Goal: Find specific page/section: Find specific page/section

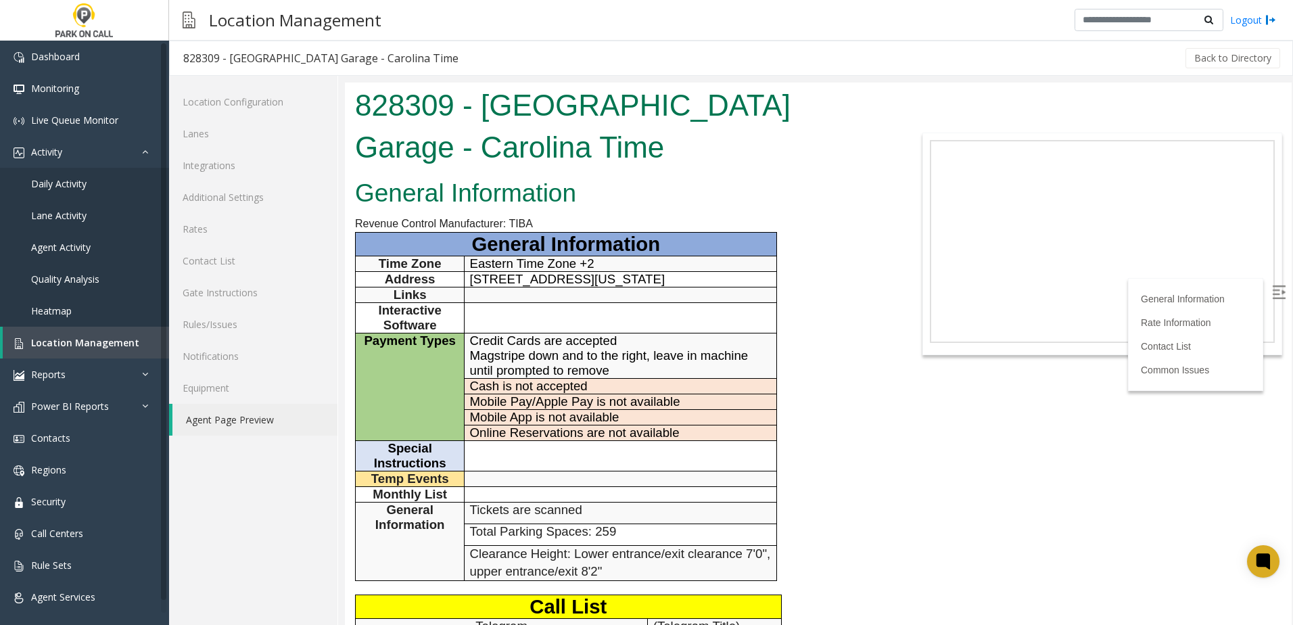
scroll to position [203, 0]
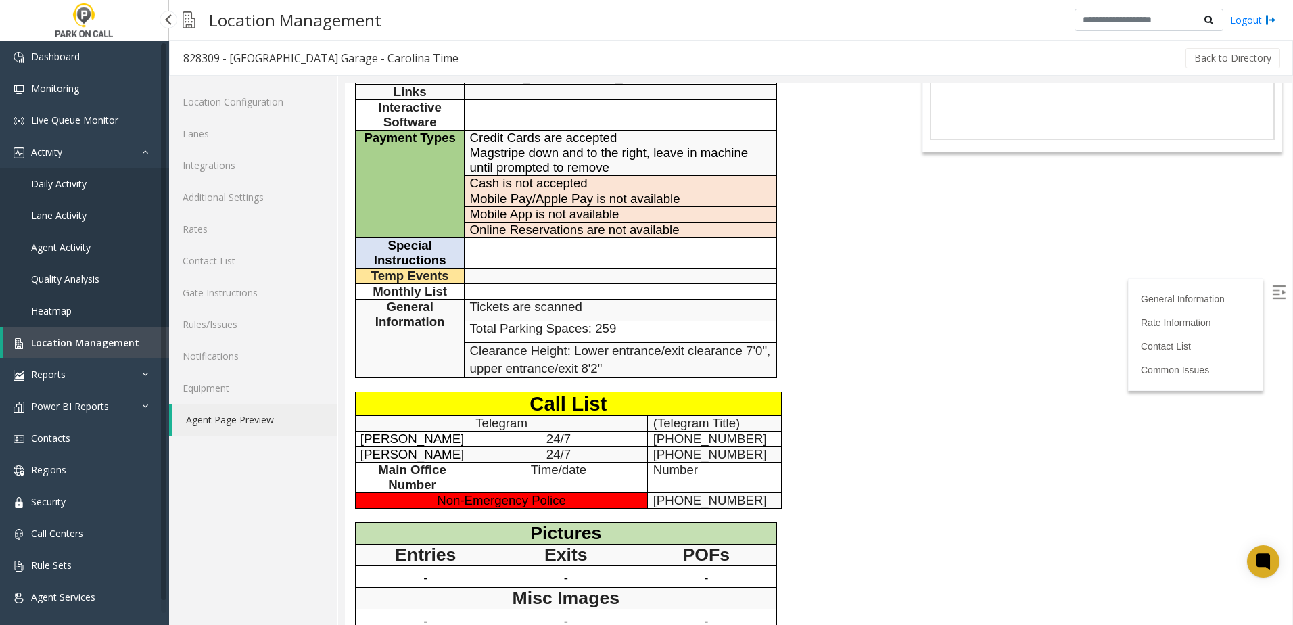
click at [41, 341] on span "Location Management" at bounding box center [85, 342] width 108 height 13
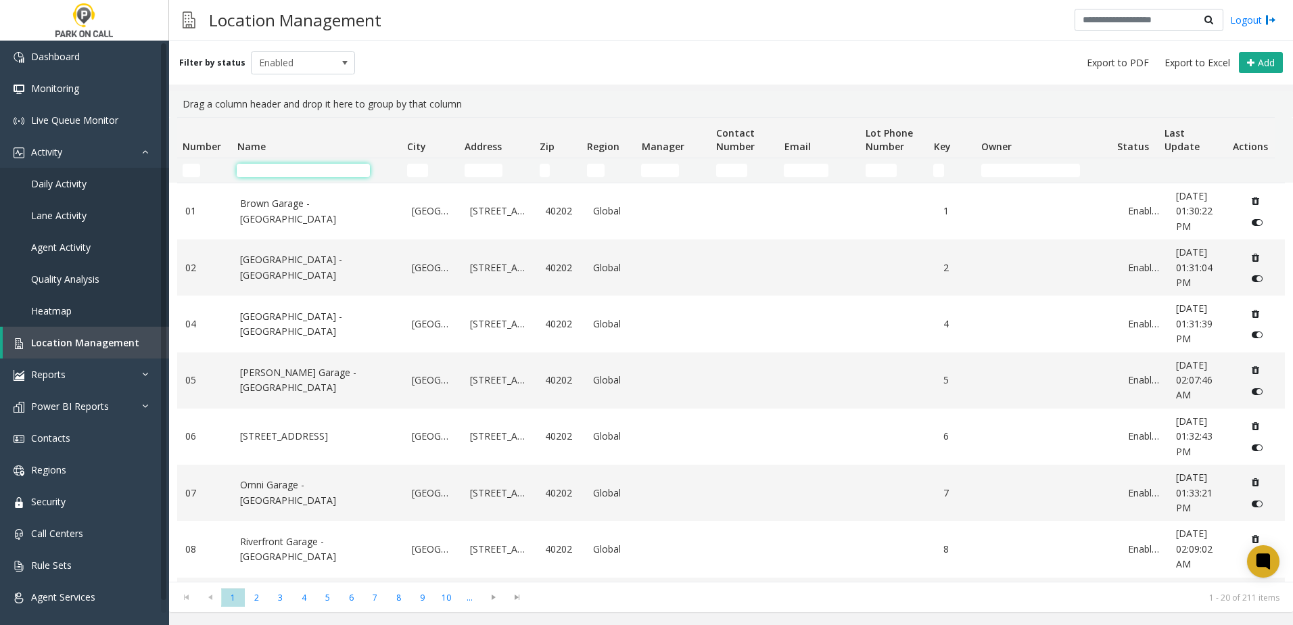
click at [317, 169] on input "Name Filter" at bounding box center [303, 171] width 133 height 14
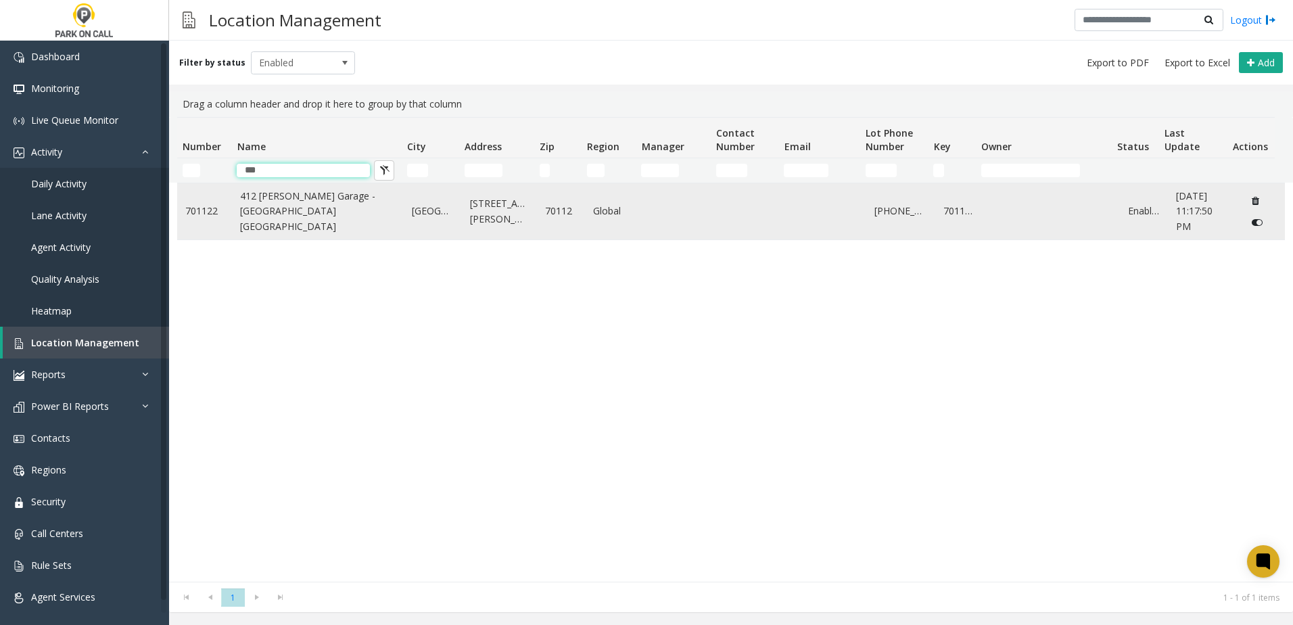
type input "***"
click at [309, 216] on link "412 [PERSON_NAME] Garage - [GEOGRAPHIC_DATA] [GEOGRAPHIC_DATA]" at bounding box center [318, 211] width 156 height 45
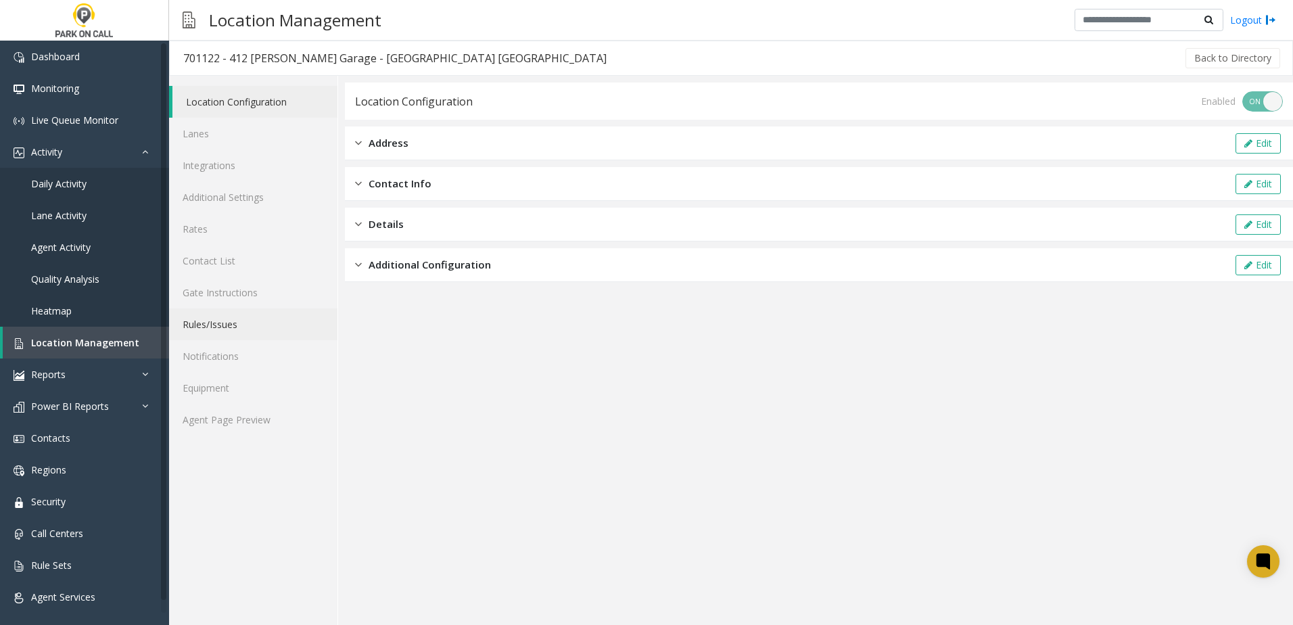
click at [223, 331] on link "Rules/Issues" at bounding box center [253, 324] width 168 height 32
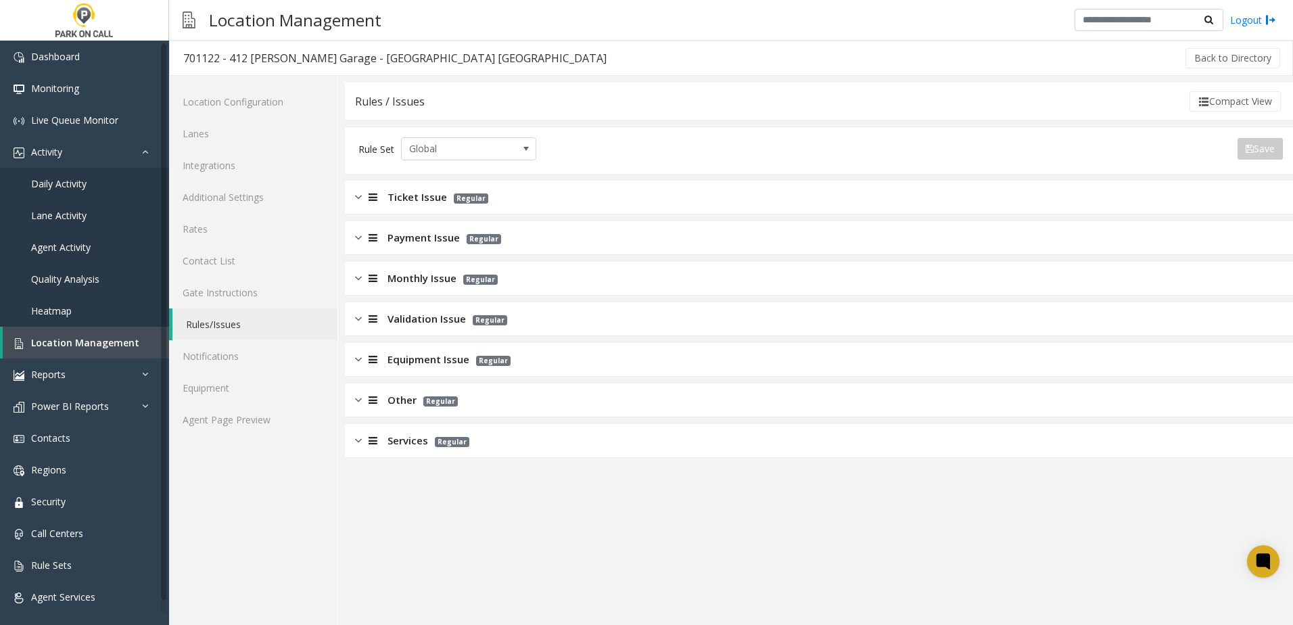
click at [469, 505] on app-rules "Rules / Issues Compact View Rule Set Global Save Export to PDF Export to Excel …" at bounding box center [819, 354] width 948 height 542
click at [470, 507] on app-rules "Rules / Issues Compact View Rule Set Global Save Export to PDF Export to Excel …" at bounding box center [819, 354] width 948 height 542
click at [418, 201] on span "Ticket Issue" at bounding box center [418, 197] width 60 height 16
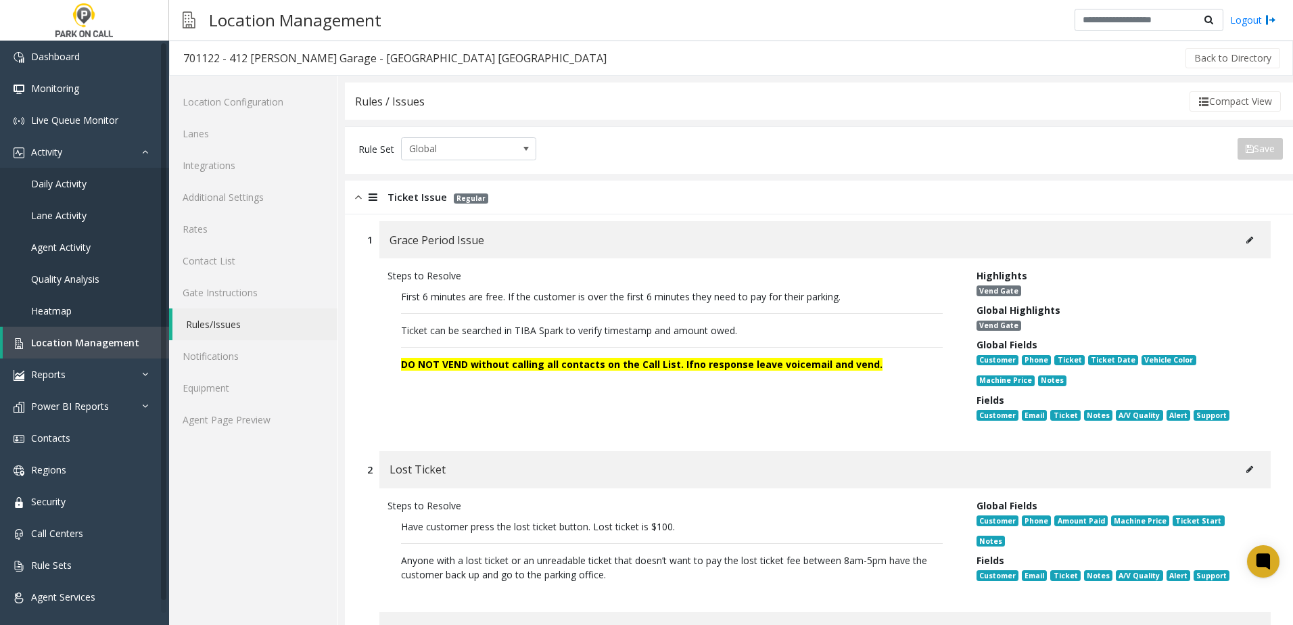
click at [445, 254] on div "Grace Period Issue" at bounding box center [824, 239] width 891 height 37
click at [450, 243] on span "Grace Period Issue" at bounding box center [437, 240] width 95 height 18
click at [371, 205] on div "Ticket Issue Regular" at bounding box center [819, 198] width 948 height 34
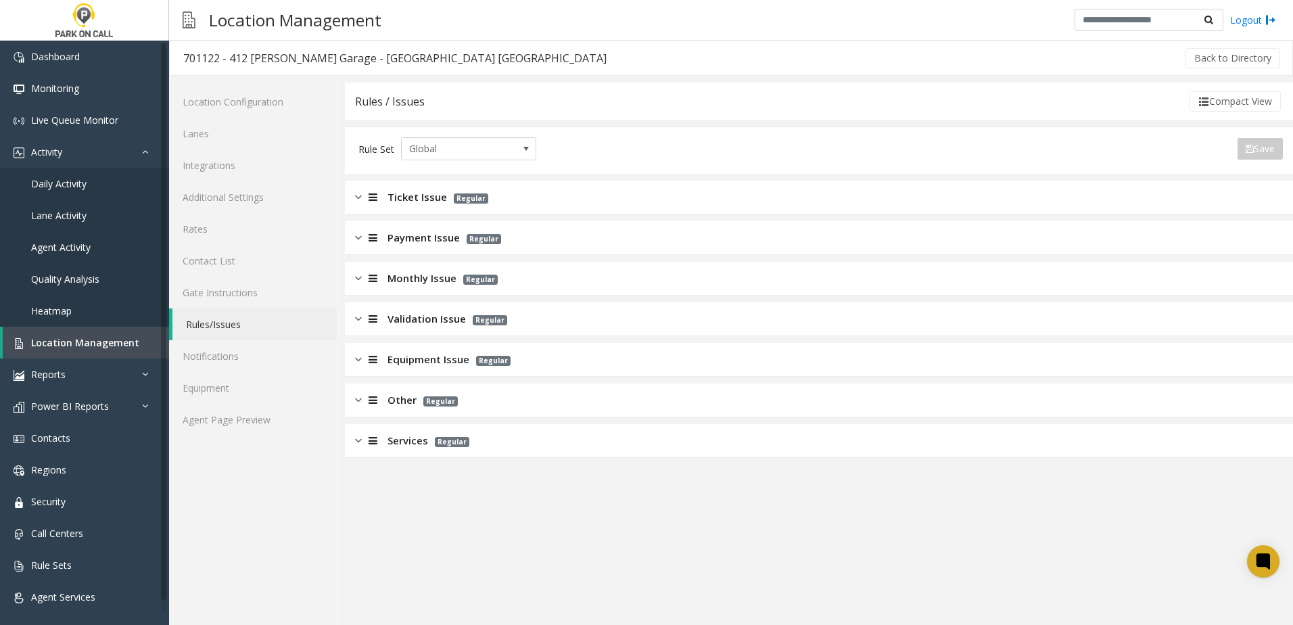
click at [424, 273] on span "Monthly Issue" at bounding box center [422, 279] width 69 height 16
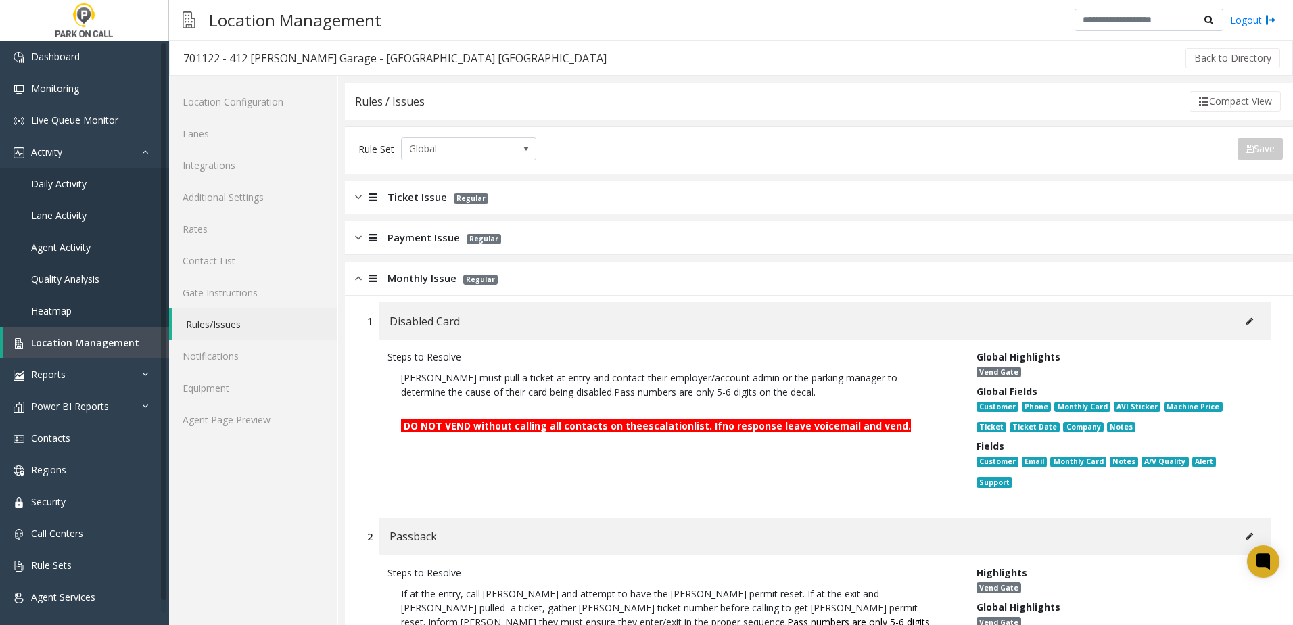
click at [1244, 327] on button at bounding box center [1250, 321] width 22 height 20
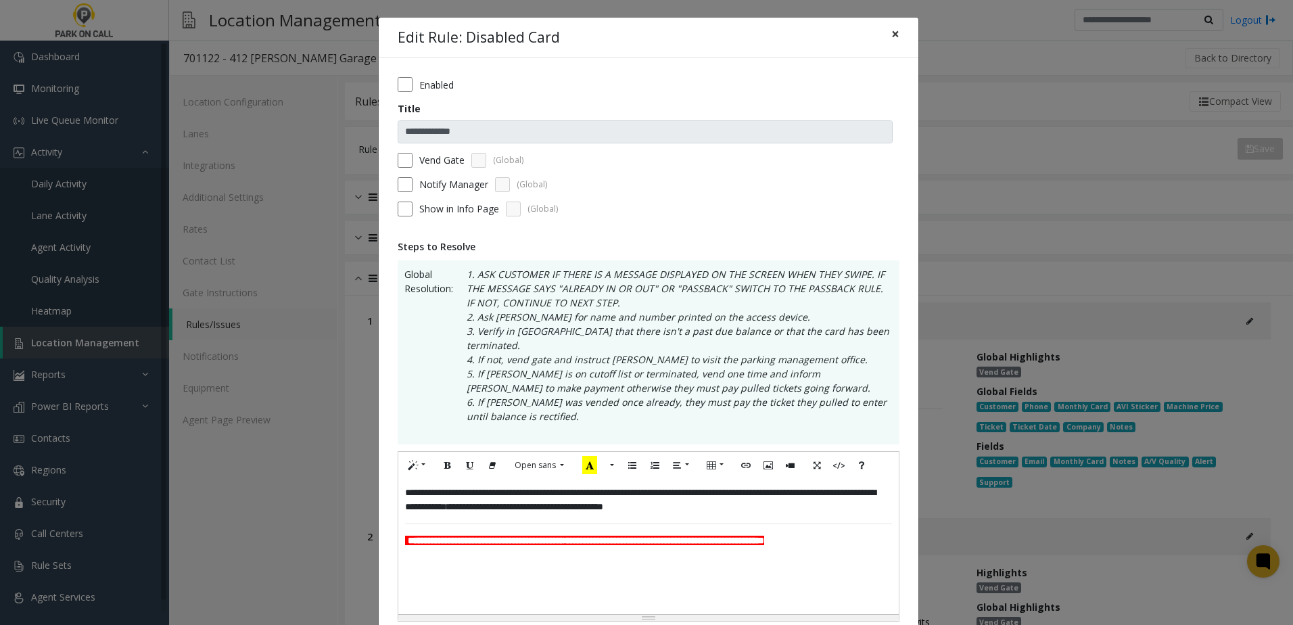
click at [891, 30] on span "×" at bounding box center [895, 33] width 8 height 19
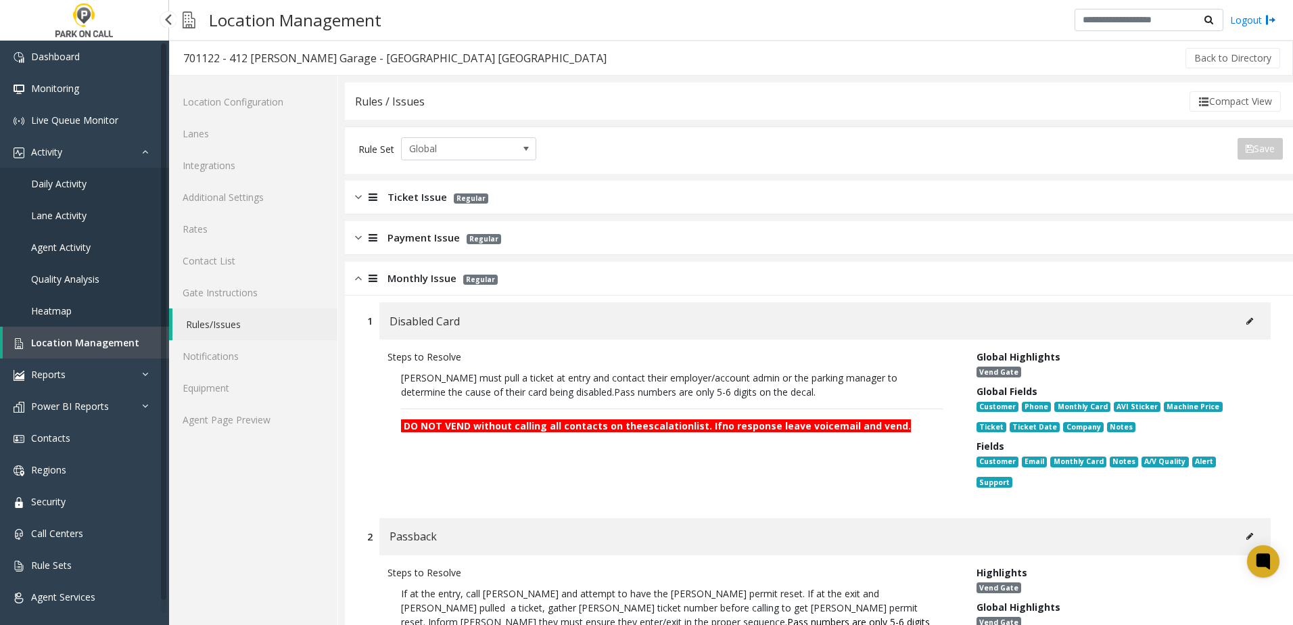
click at [80, 191] on link "Daily Activity" at bounding box center [84, 184] width 169 height 32
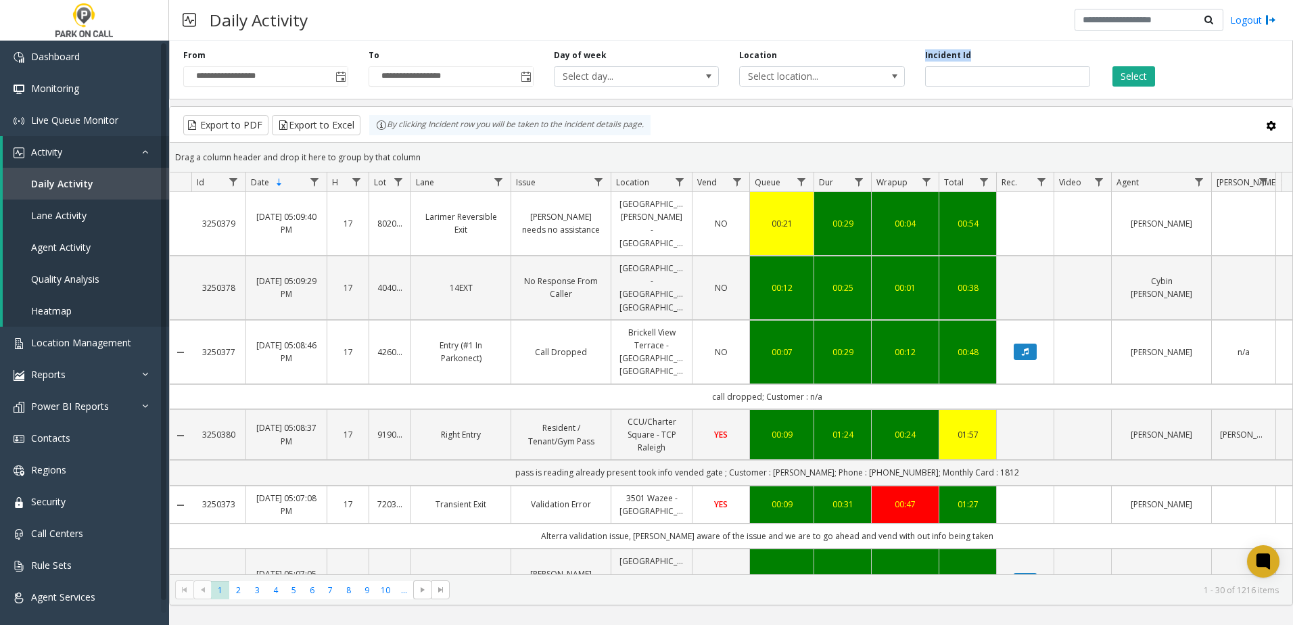
click at [956, 67] on div "Incident Id" at bounding box center [1007, 67] width 185 height 37
click at [962, 84] on input "number" at bounding box center [1007, 76] width 165 height 20
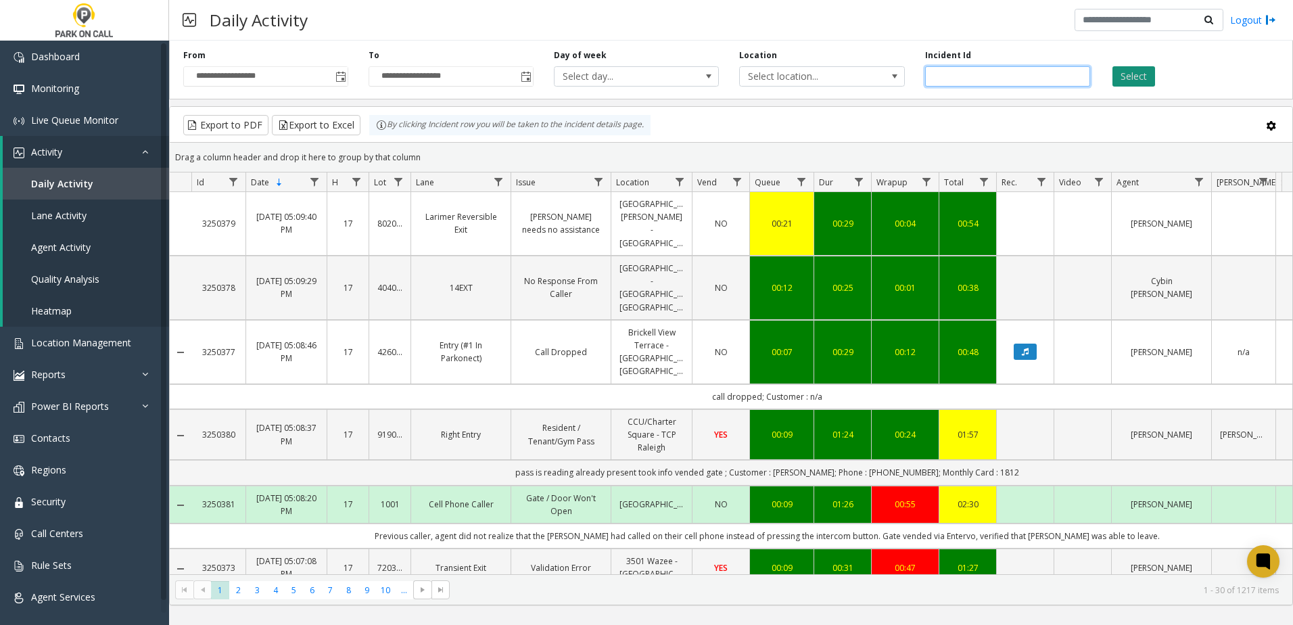
type input "*******"
click at [1125, 80] on button "Select" at bounding box center [1134, 76] width 43 height 20
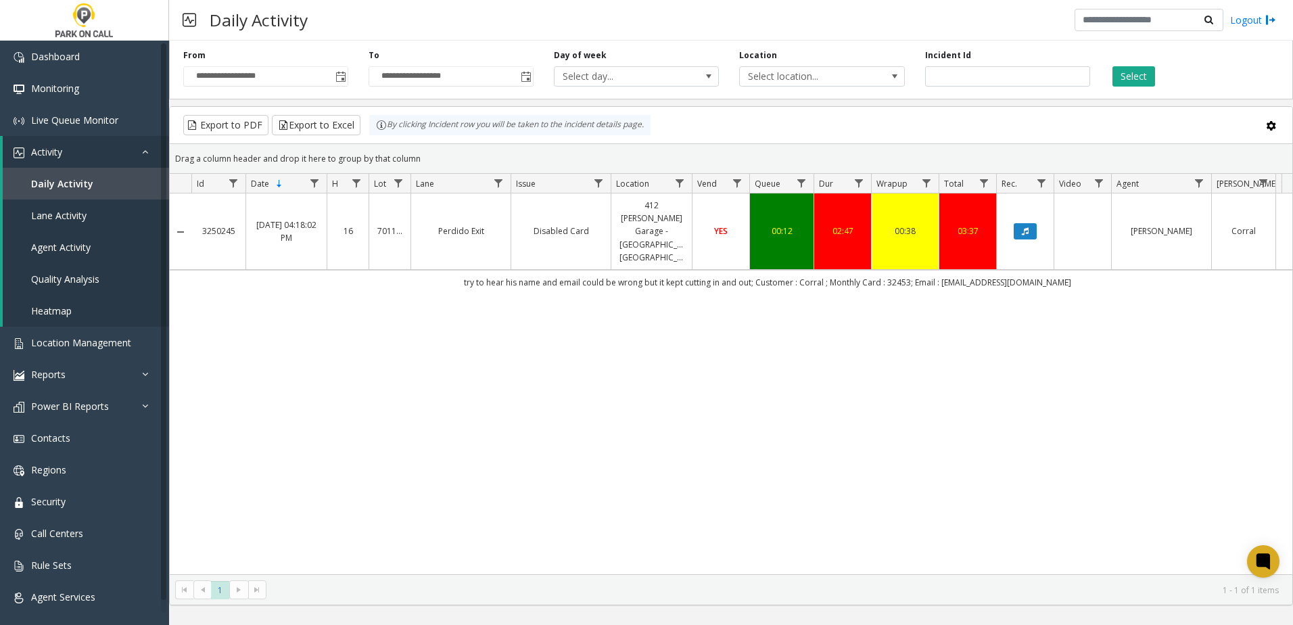
click at [929, 317] on div "3250245 [DATE] 04:18:02 PM 16 701122 Perdido Exit Disabled Card 412 [PERSON_NAM…" at bounding box center [731, 383] width 1123 height 381
click at [885, 323] on div "3250245 [DATE] 04:18:02 PM 16 701122 Perdido Exit Disabled Card 412 [PERSON_NAM…" at bounding box center [731, 383] width 1123 height 381
click at [882, 321] on div "3250245 [DATE] 04:18:02 PM 16 701122 Perdido Exit Disabled Card 412 [PERSON_NAM…" at bounding box center [731, 383] width 1123 height 381
click at [1063, 250] on td "Data table" at bounding box center [1082, 231] width 57 height 76
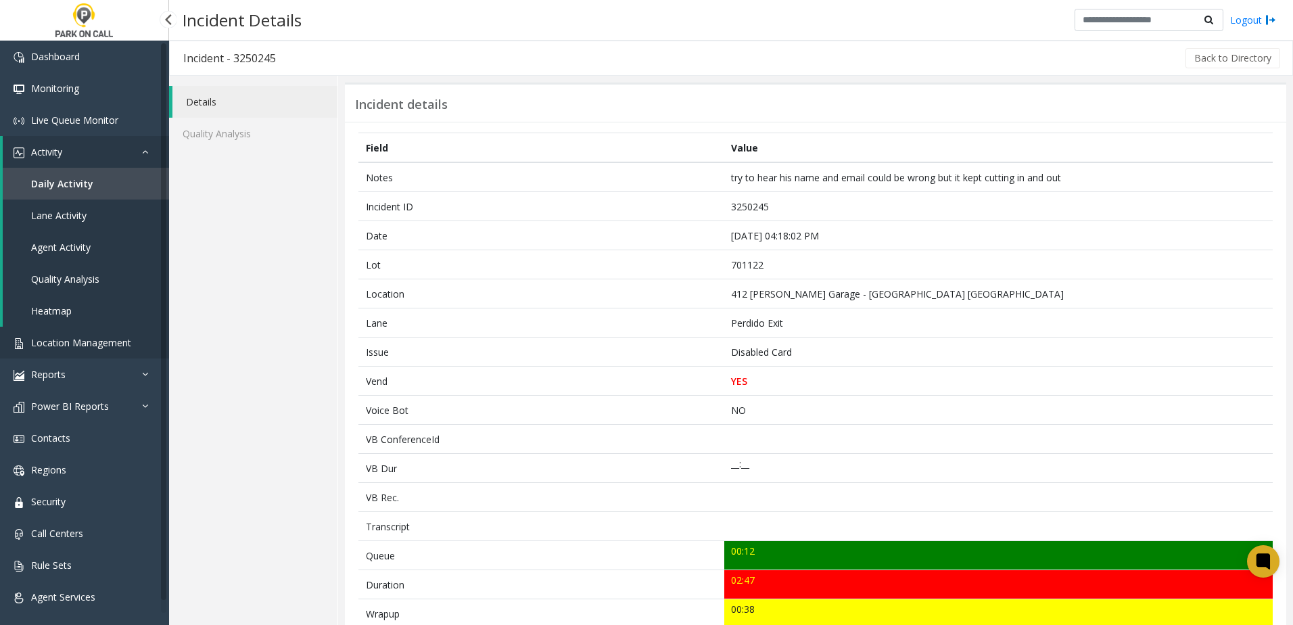
click at [87, 349] on link "Location Management" at bounding box center [84, 343] width 169 height 32
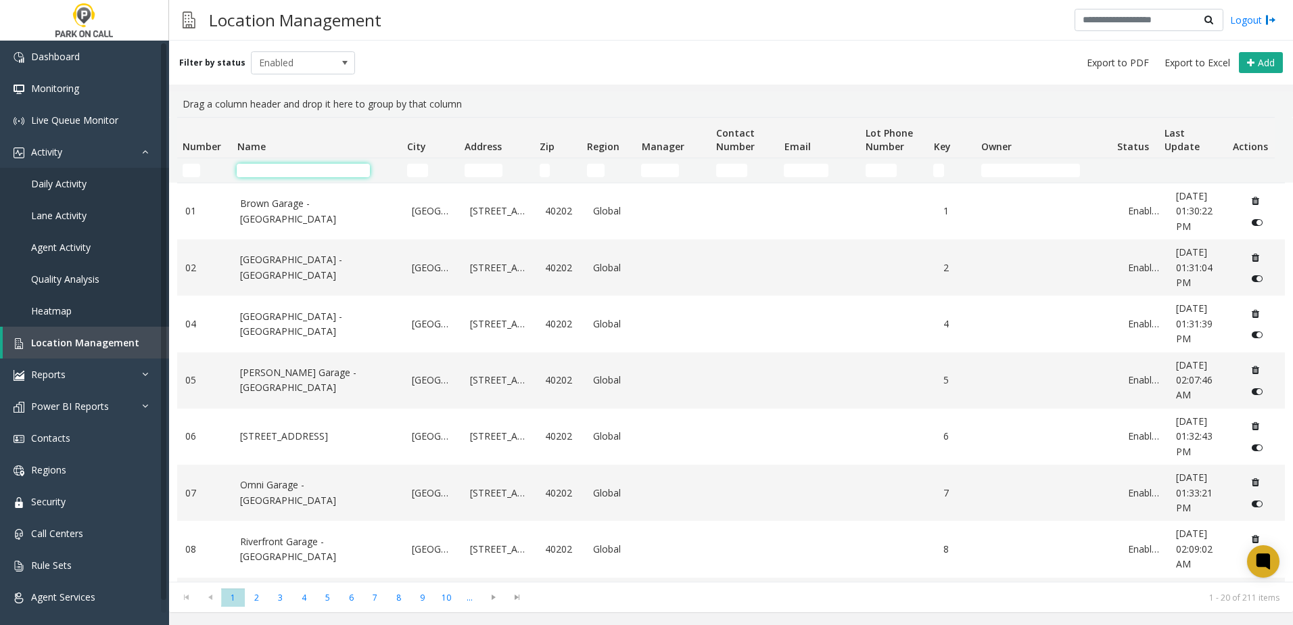
click at [303, 169] on input "Name Filter" at bounding box center [303, 171] width 133 height 14
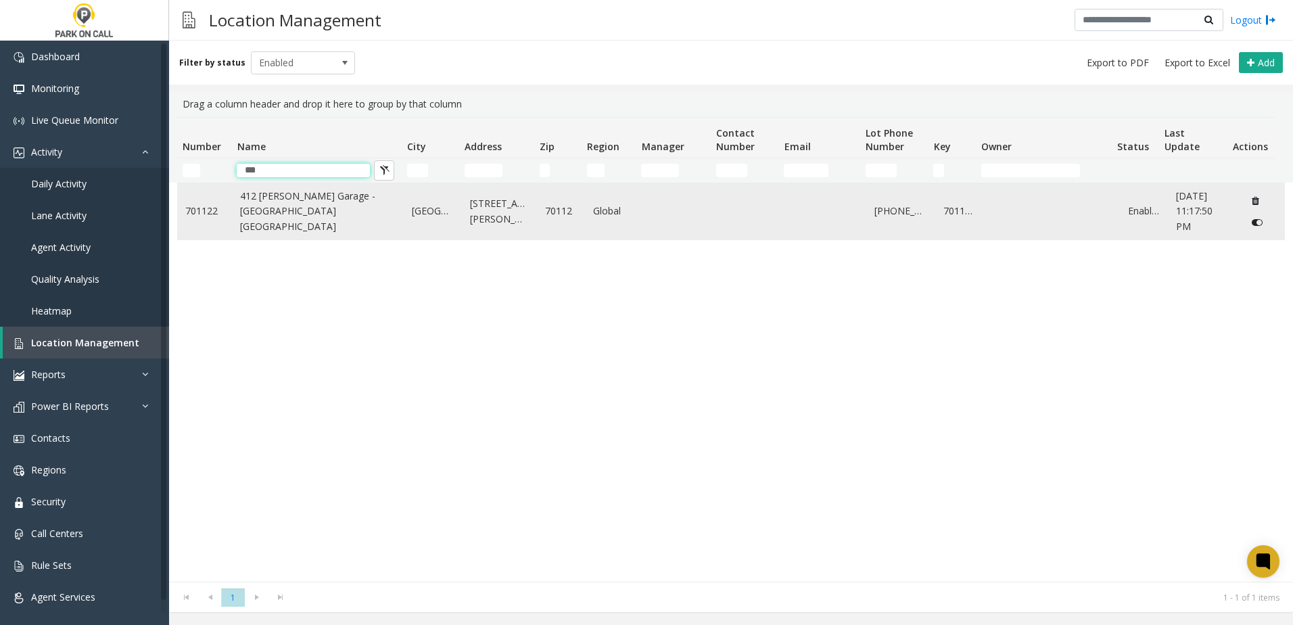
type input "***"
click at [290, 210] on link "412 [PERSON_NAME] Garage - [GEOGRAPHIC_DATA] [GEOGRAPHIC_DATA]" at bounding box center [318, 211] width 156 height 45
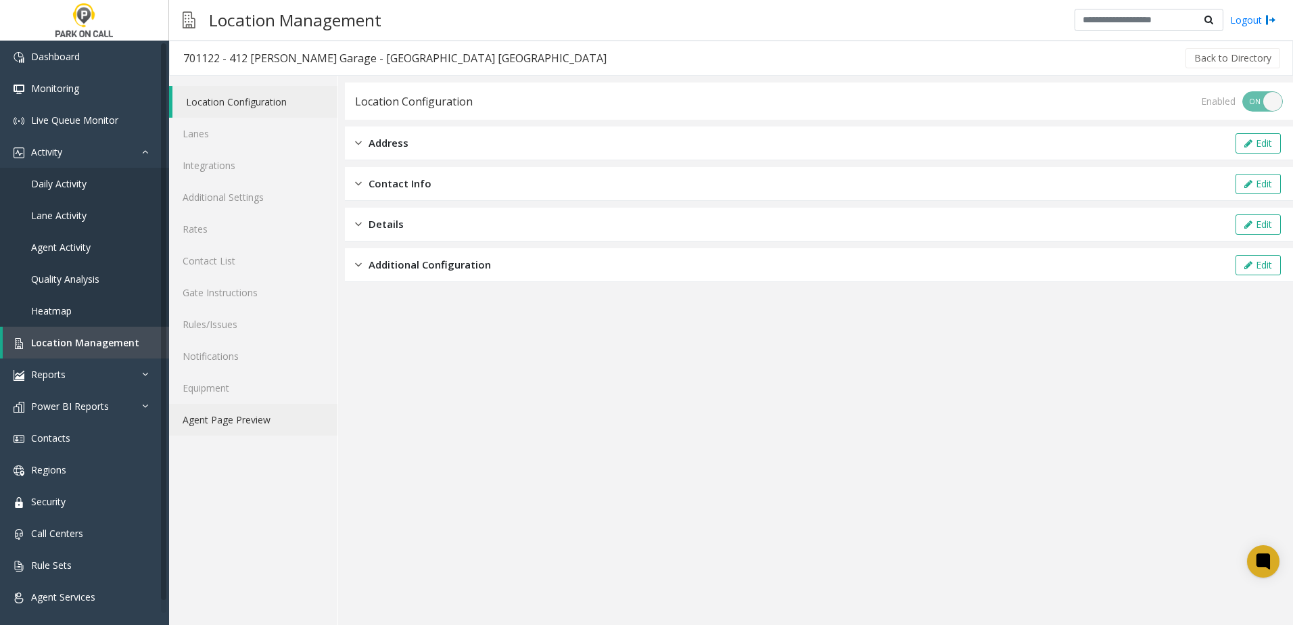
click at [264, 421] on link "Agent Page Preview" at bounding box center [253, 420] width 168 height 32
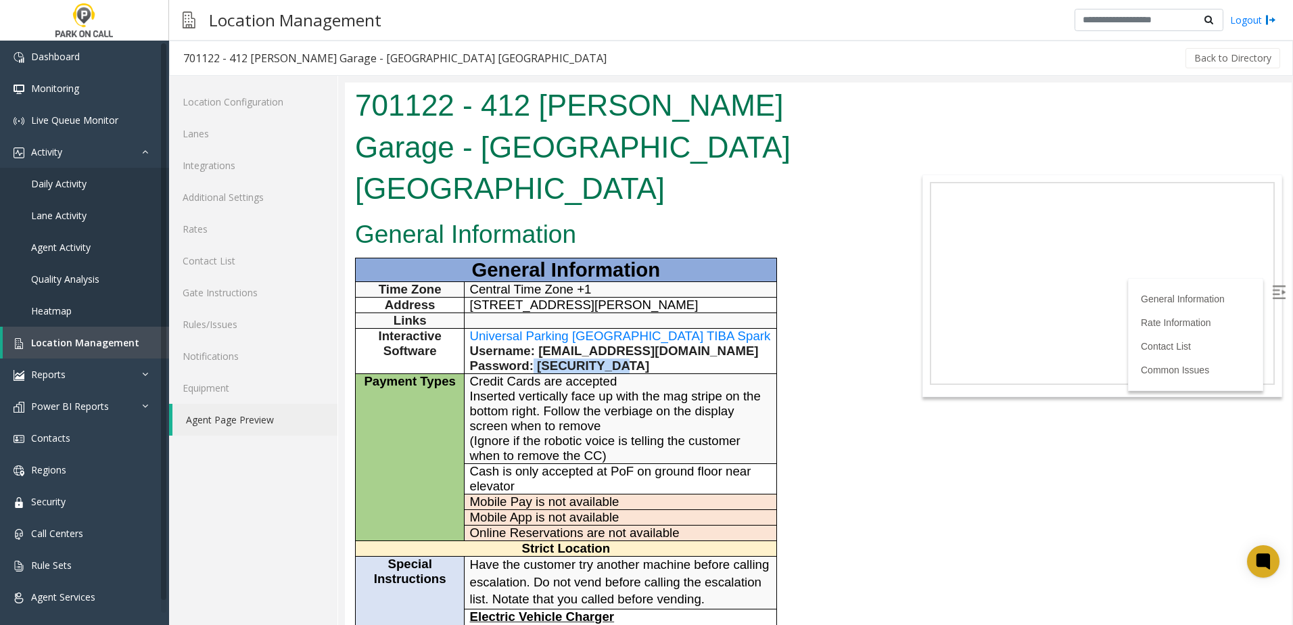
drag, startPoint x: 617, startPoint y: 317, endPoint x: 535, endPoint y: 319, distance: 81.9
click at [535, 358] on span "Password: [SECURITY_DATA]" at bounding box center [560, 365] width 180 height 14
drag, startPoint x: 535, startPoint y: 319, endPoint x: 552, endPoint y: 317, distance: 17.0
click at [551, 358] on span "Password: [SECURITY_DATA]" at bounding box center [560, 365] width 180 height 14
click at [630, 358] on p "Password: [SECURITY_DATA]" at bounding box center [621, 365] width 302 height 15
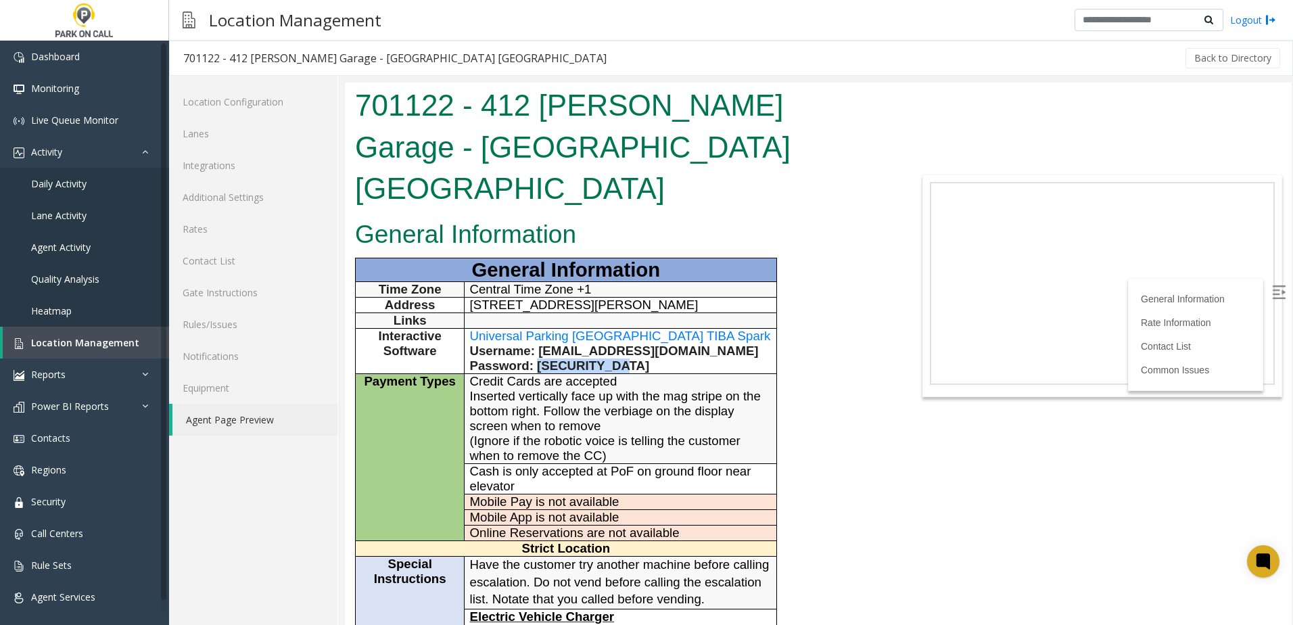
drag, startPoint x: 624, startPoint y: 325, endPoint x: 541, endPoint y: 325, distance: 83.2
click at [541, 358] on p "Password: [SECURITY_DATA]" at bounding box center [621, 365] width 302 height 15
copy span "CarPark2025!"
click at [404, 116] on h1 "701122 - 412 [PERSON_NAME] Garage - [GEOGRAPHIC_DATA] [GEOGRAPHIC_DATA]" at bounding box center [621, 147] width 532 height 125
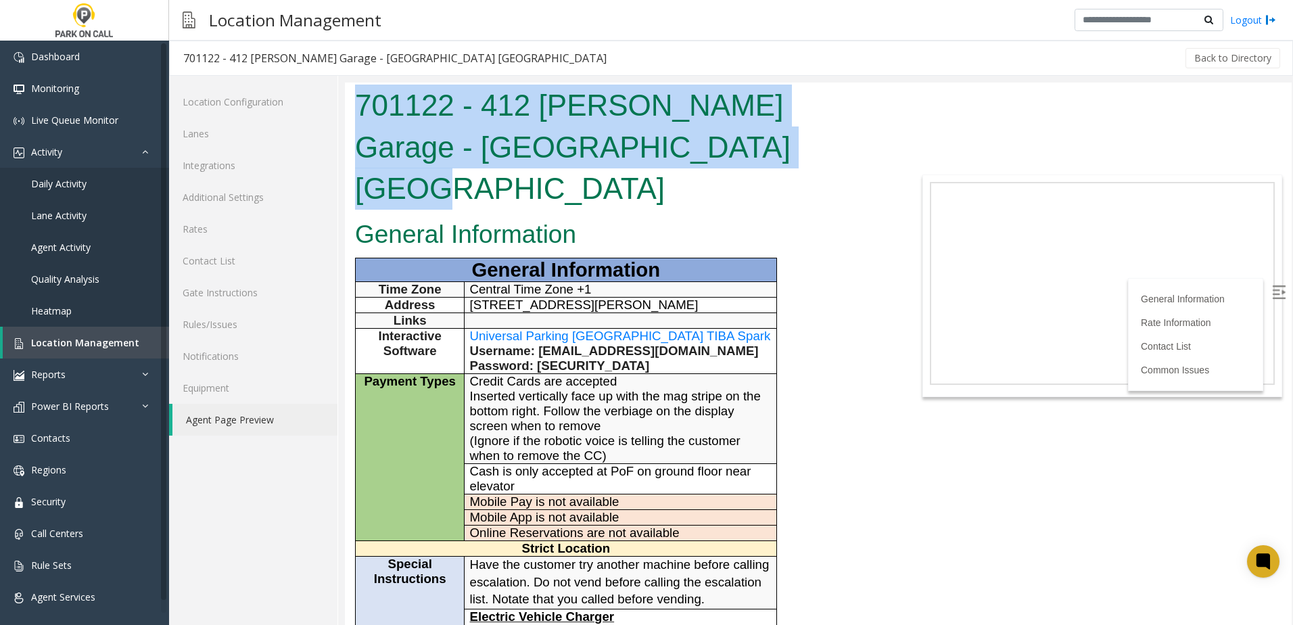
drag, startPoint x: 356, startPoint y: 99, endPoint x: 785, endPoint y: 148, distance: 432.3
click at [785, 148] on h1 "701122 - 412 [PERSON_NAME] Garage - [GEOGRAPHIC_DATA] [GEOGRAPHIC_DATA]" at bounding box center [621, 147] width 532 height 125
drag, startPoint x: 785, startPoint y: 148, endPoint x: 772, endPoint y: 152, distance: 14.1
click at [772, 152] on h1 "701122 - 412 [PERSON_NAME] Garage - [GEOGRAPHIC_DATA] [GEOGRAPHIC_DATA]" at bounding box center [621, 147] width 532 height 125
drag, startPoint x: 768, startPoint y: 150, endPoint x: 357, endPoint y: 98, distance: 414.5
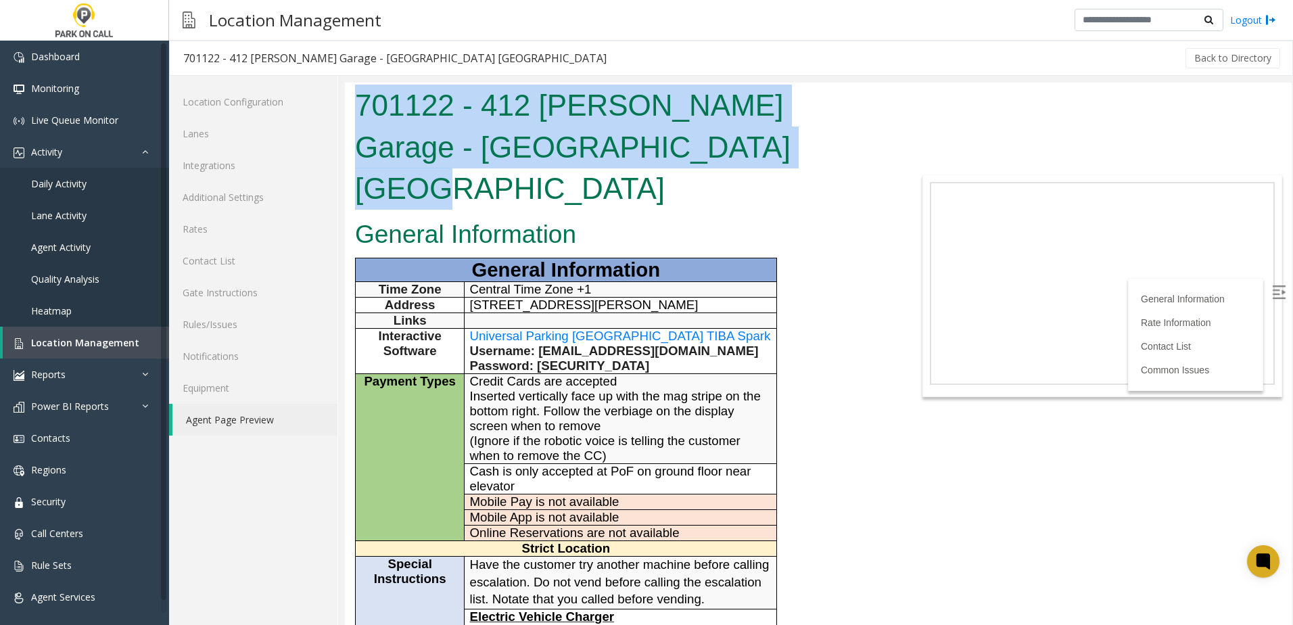
click at [357, 98] on h1 "701122 - 412 [PERSON_NAME] Garage - [GEOGRAPHIC_DATA] [GEOGRAPHIC_DATA]" at bounding box center [621, 147] width 532 height 125
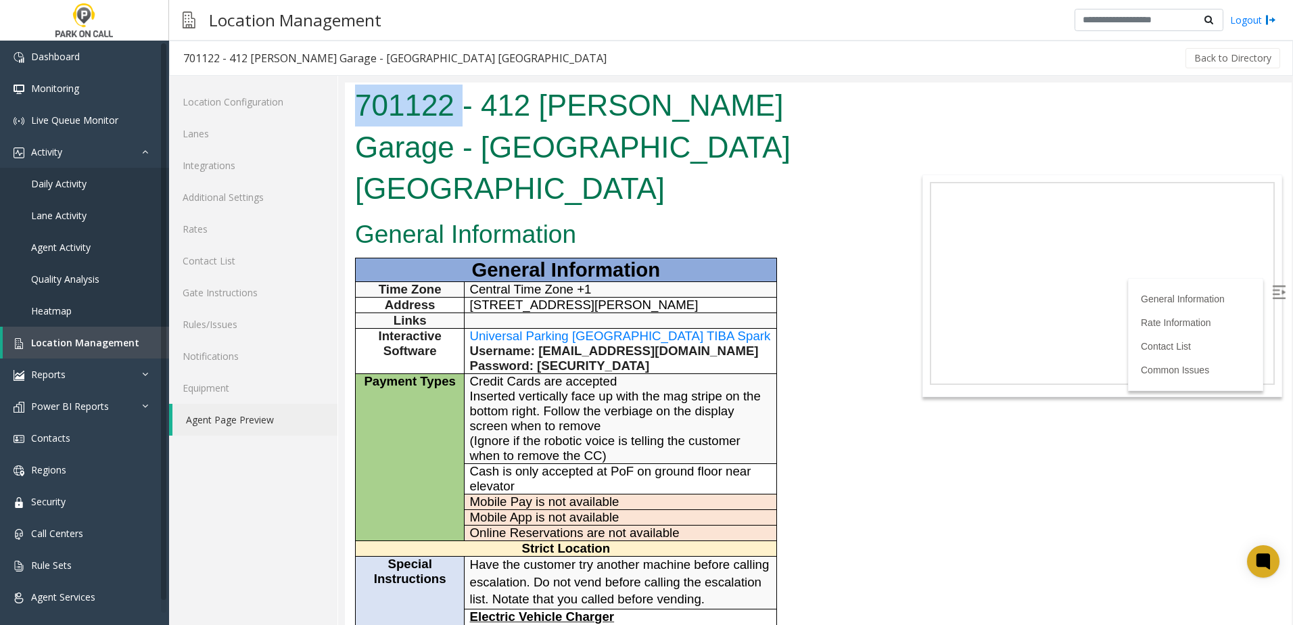
click at [356, 98] on h1 "701122 - 412 [PERSON_NAME] Garage - [GEOGRAPHIC_DATA] [GEOGRAPHIC_DATA]" at bounding box center [621, 147] width 532 height 125
